Goal: Information Seeking & Learning: Learn about a topic

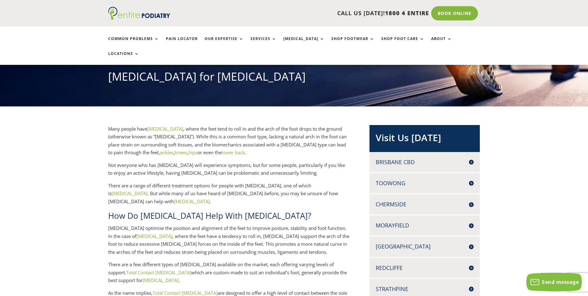
scroll to position [74, 0]
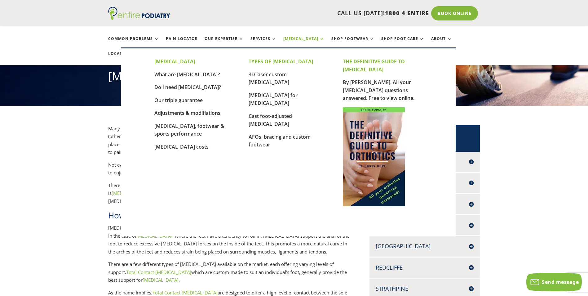
click at [305, 40] on link "[MEDICAL_DATA]" at bounding box center [303, 43] width 41 height 13
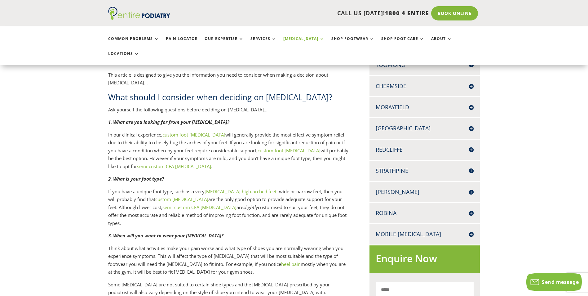
scroll to position [198, 0]
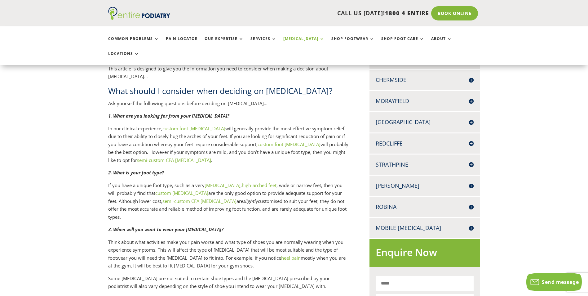
click at [211, 182] on link "[MEDICAL_DATA]" at bounding box center [223, 185] width 36 height 6
